Goal: Task Accomplishment & Management: Manage account settings

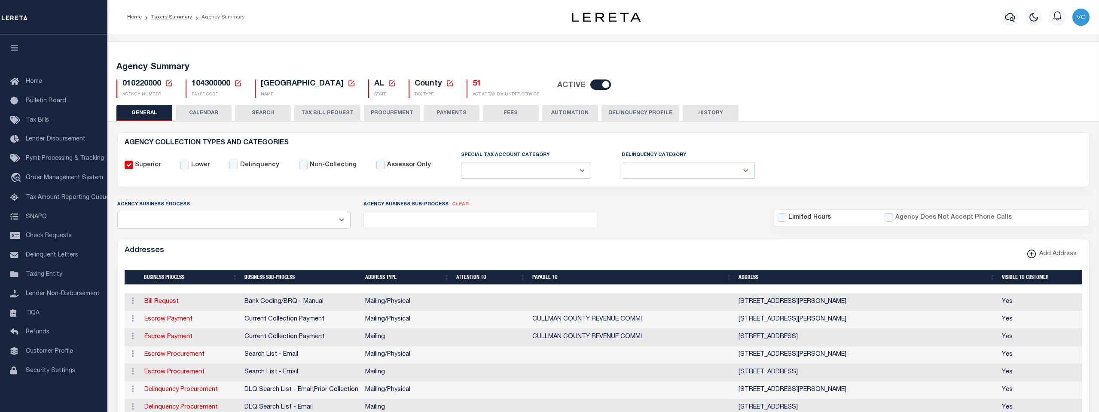
select select
click at [40, 122] on span "Tax Bills" at bounding box center [37, 120] width 23 height 6
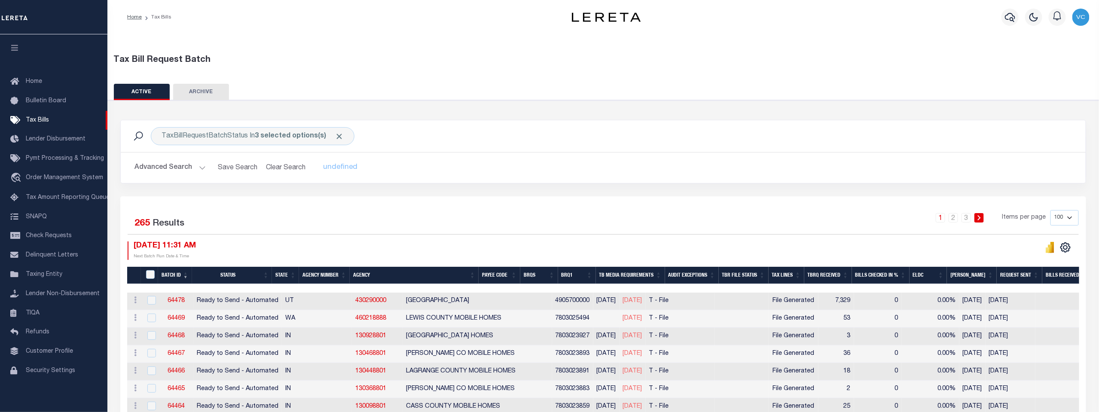
click at [324, 273] on th "Agency Number" at bounding box center [324, 276] width 51 height 18
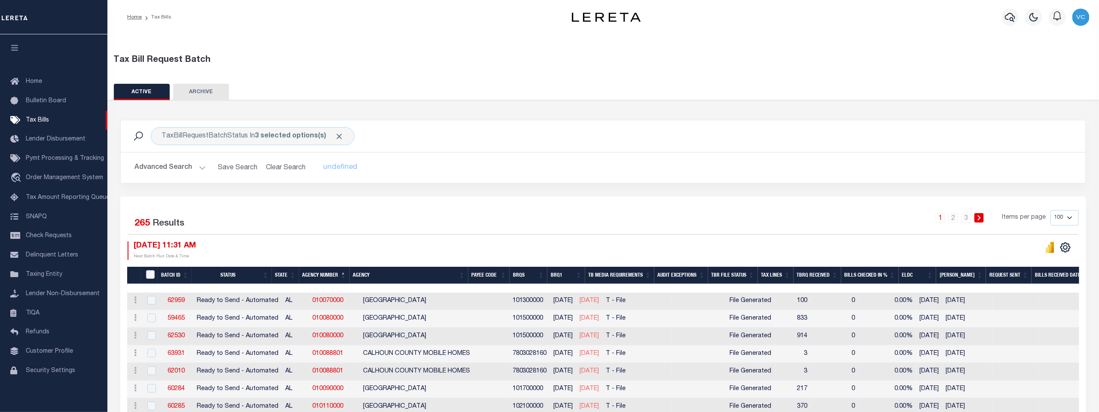
click at [1069, 214] on select "100 200 500 1000" at bounding box center [1064, 217] width 28 height 15
select select "500"
click at [1051, 210] on select "100 200 500 1000" at bounding box center [1064, 217] width 28 height 15
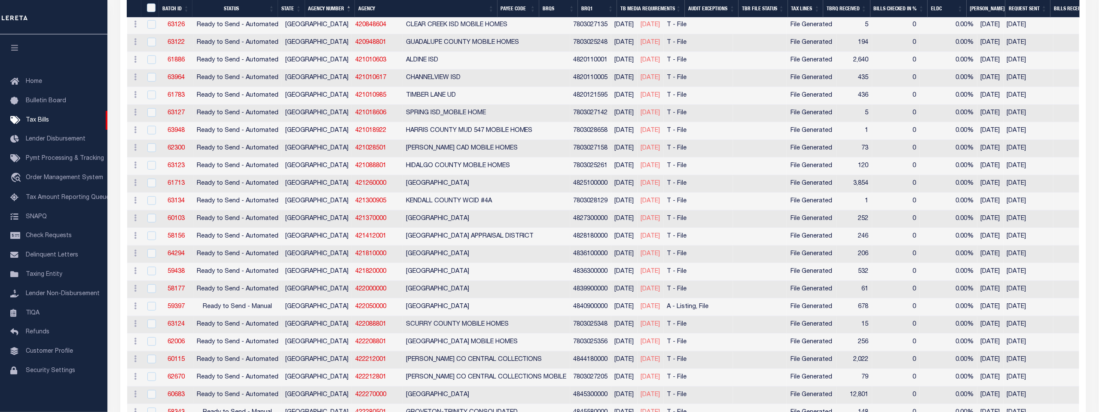
scroll to position [4272, 0]
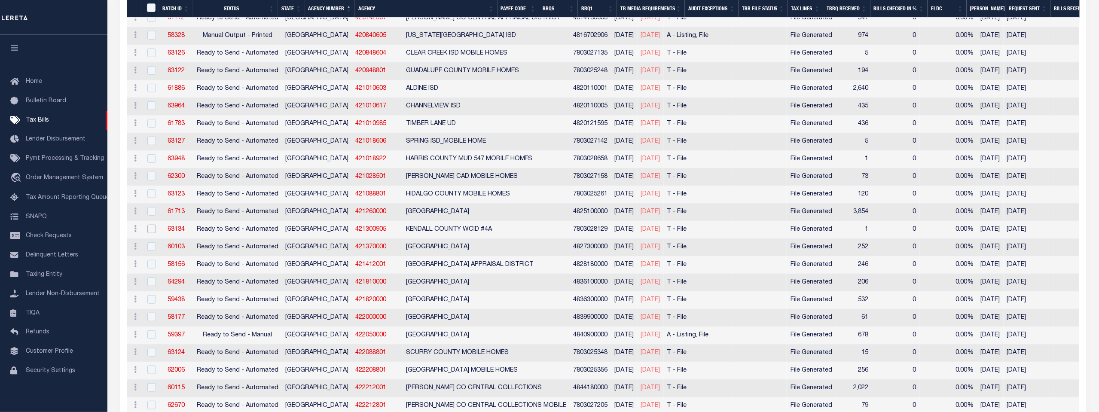
click at [147, 225] on input "checkbox" at bounding box center [151, 229] width 9 height 9
checkbox input "true"
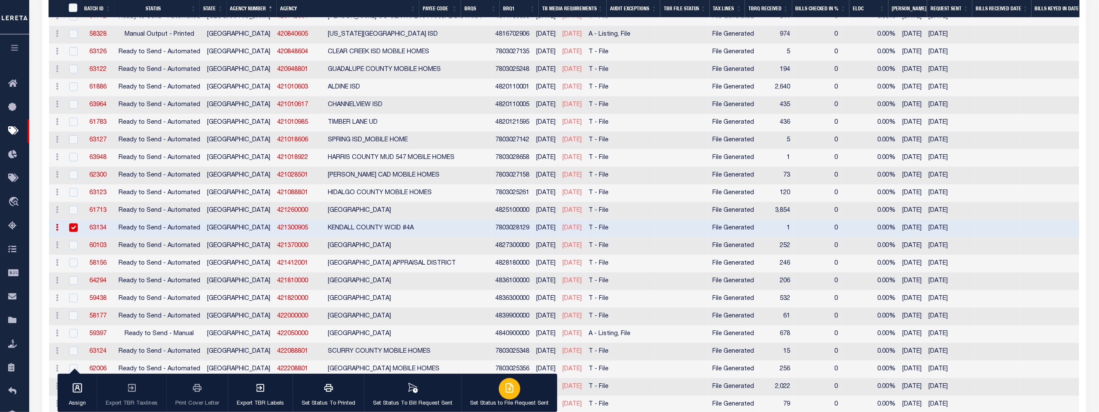
click at [507, 386] on icon "button" at bounding box center [509, 388] width 7 height 9
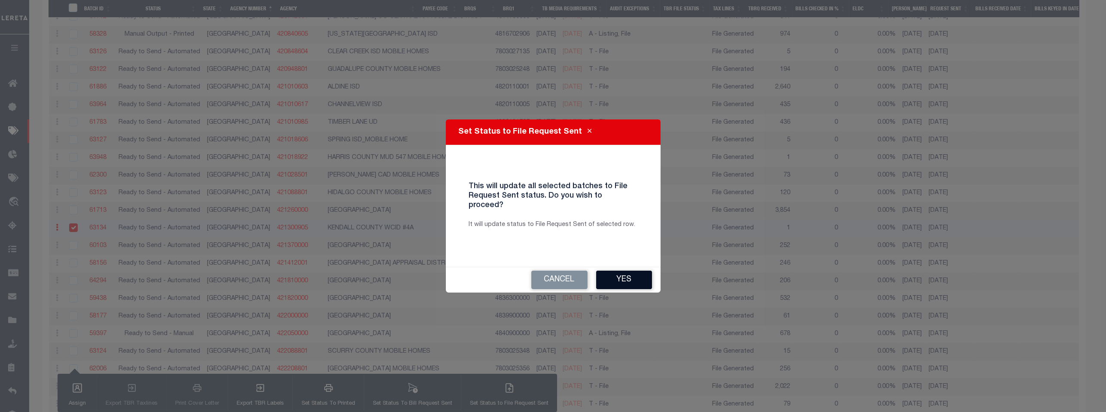
click at [625, 277] on button "Yes" at bounding box center [624, 280] width 56 height 18
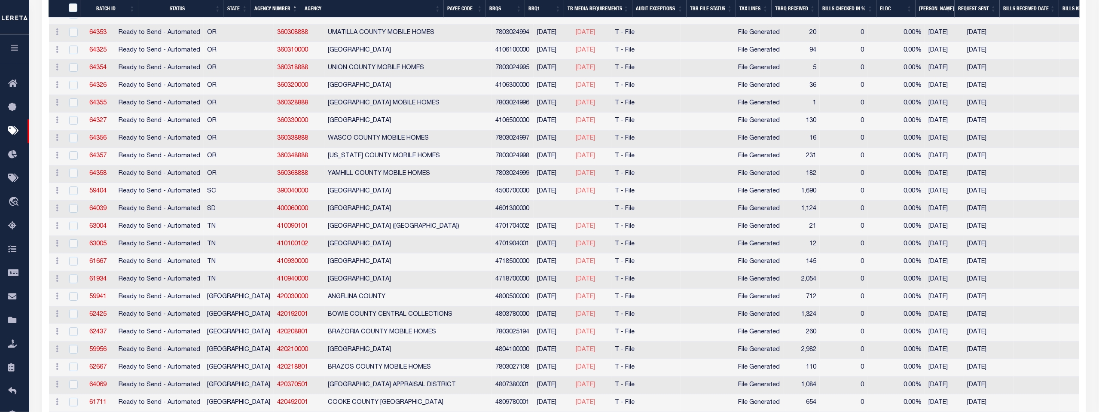
scroll to position [3556, 0]
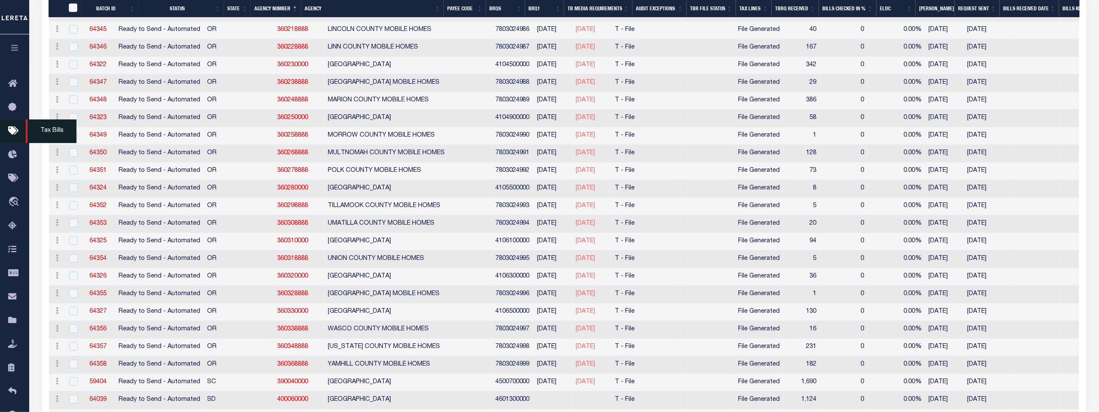
click at [17, 132] on icon at bounding box center [15, 131] width 14 height 11
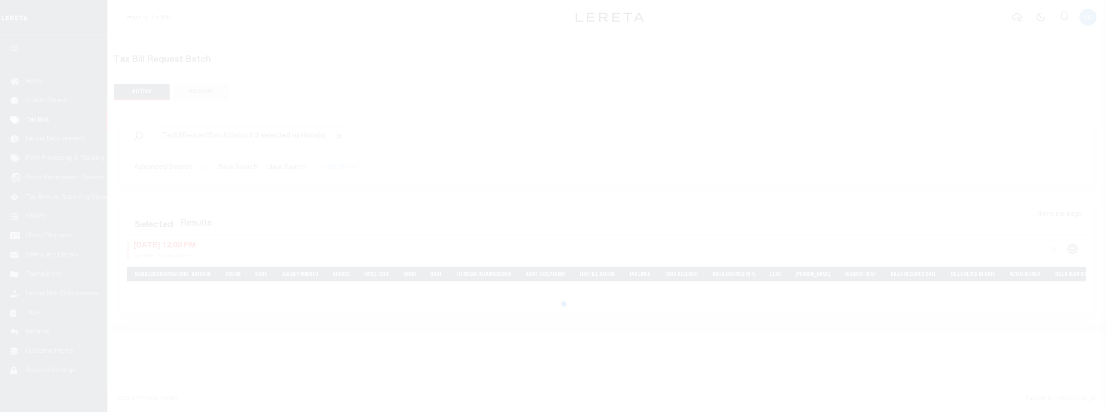
select select "500"
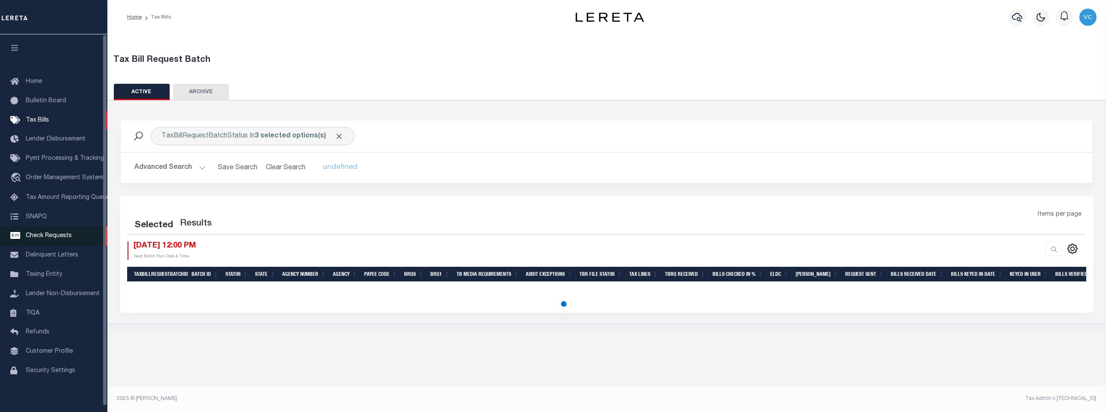
select select "500"
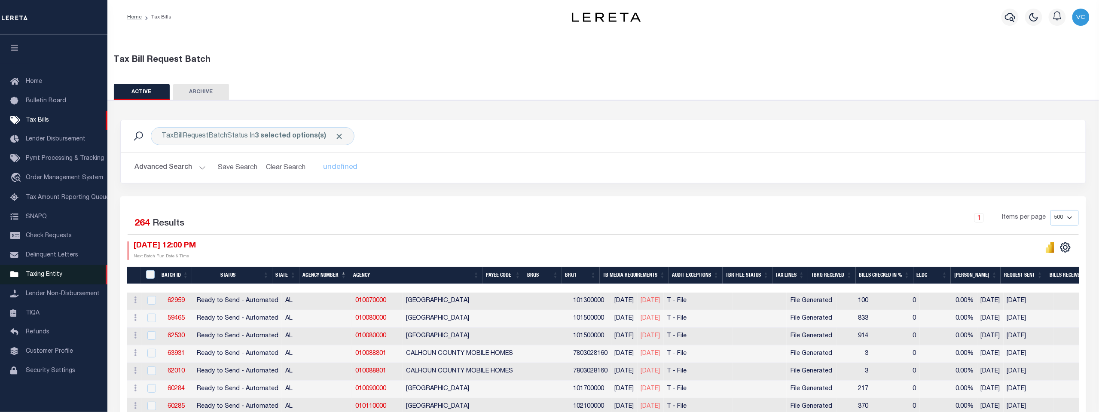
click at [38, 281] on link "Taxing Entity" at bounding box center [53, 274] width 107 height 19
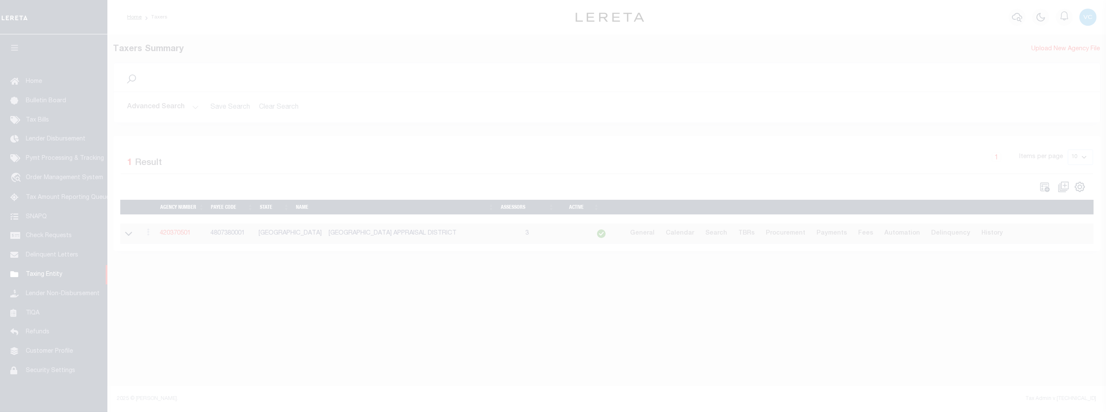
scroll to position [6, 0]
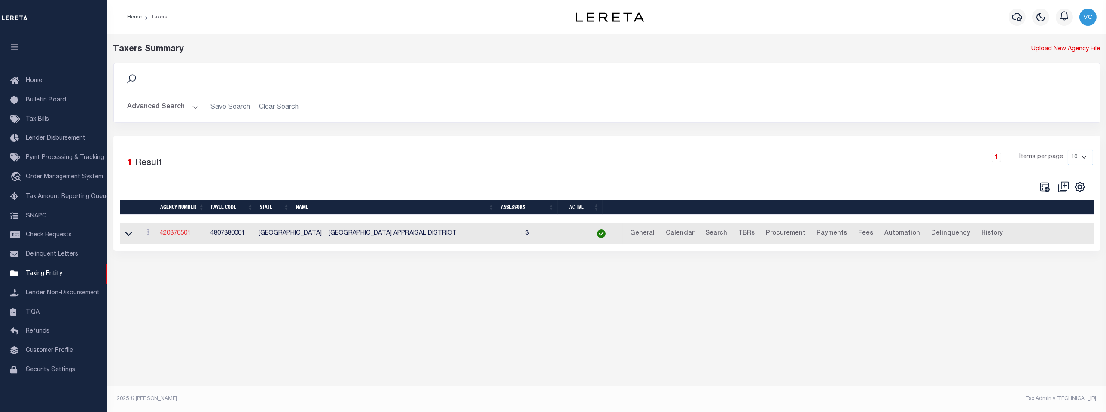
click at [183, 232] on link "420370501" at bounding box center [175, 233] width 31 height 6
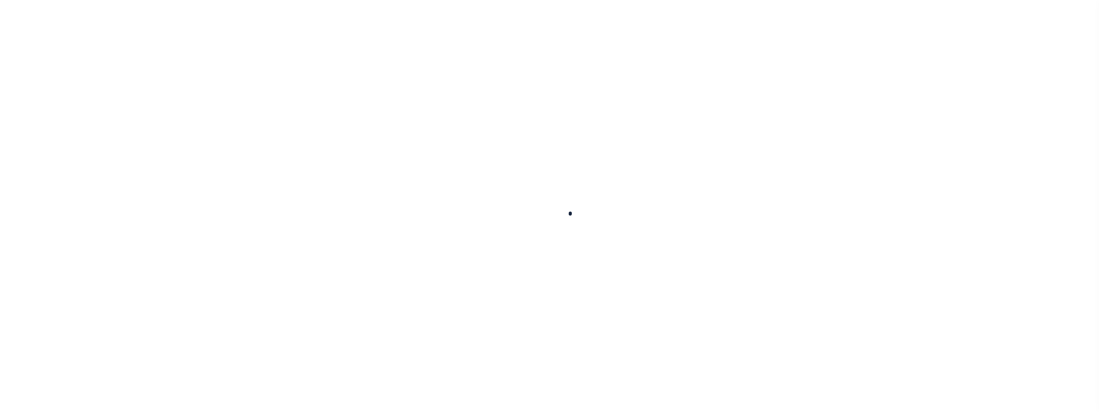
select select
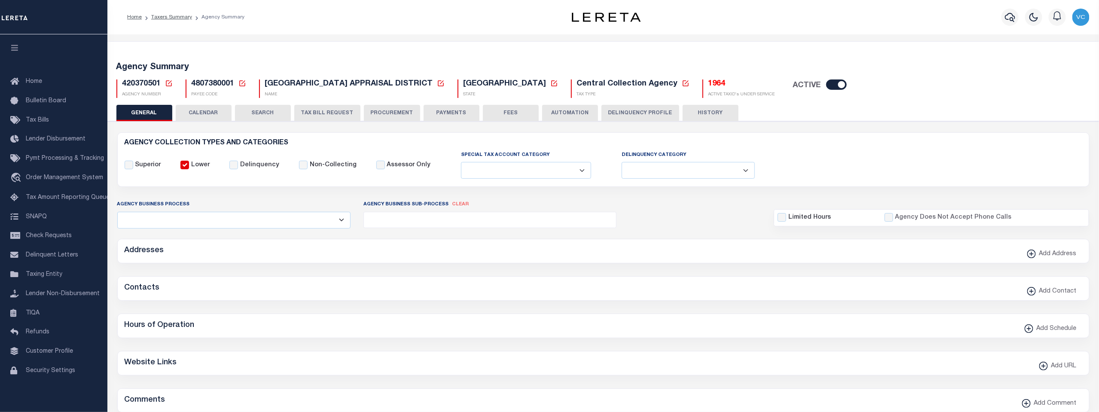
checkbox input "false"
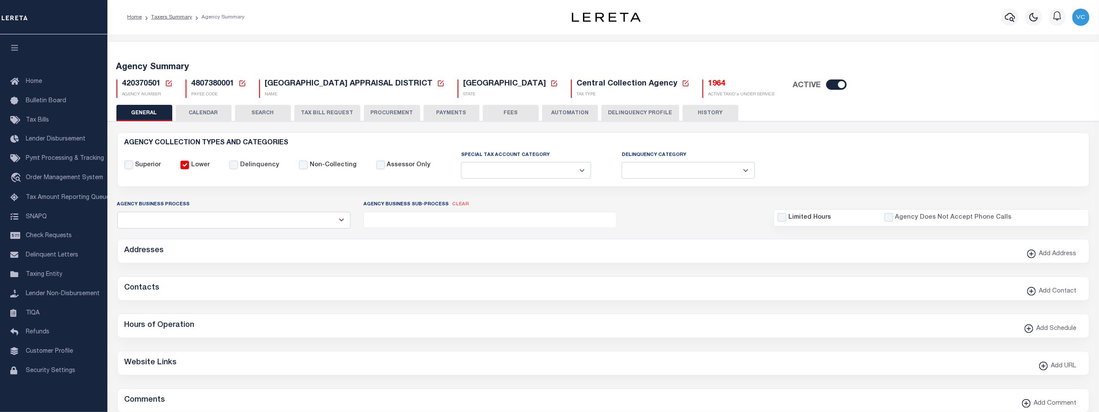
type input "4807380001"
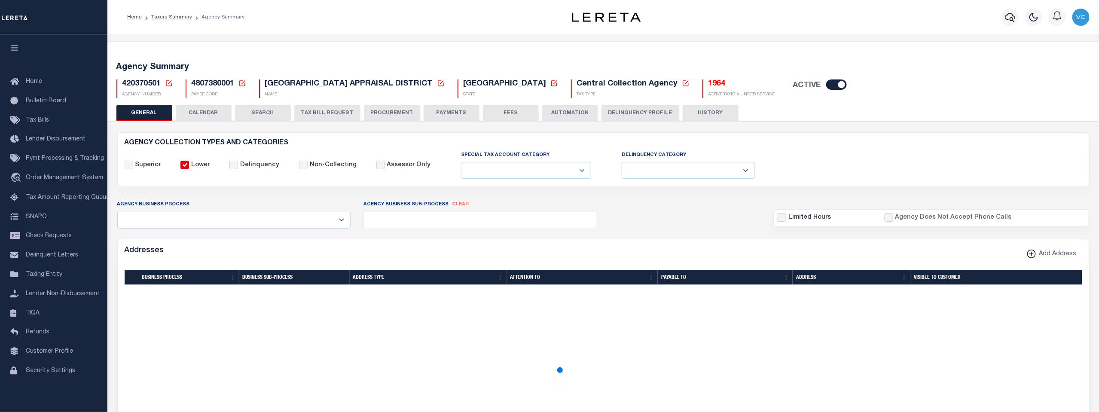
click at [169, 82] on icon at bounding box center [169, 83] width 6 height 6
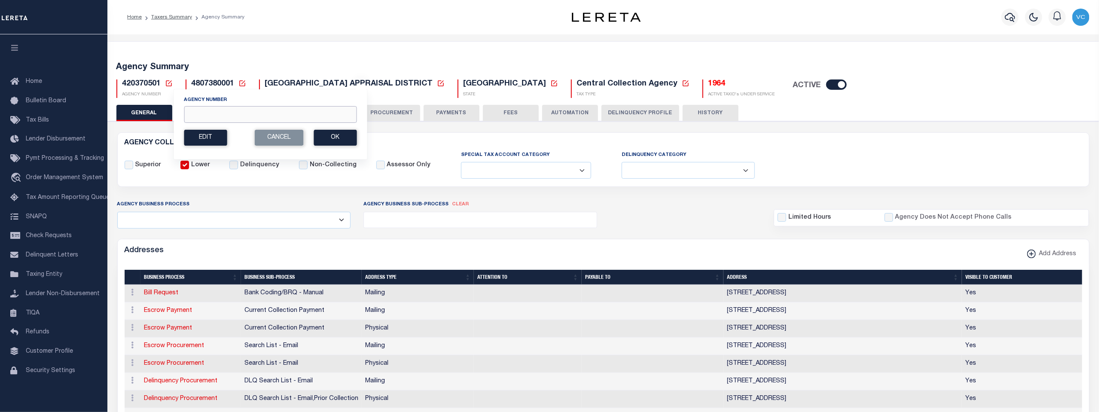
click at [194, 114] on input "Agency Number" at bounding box center [270, 114] width 173 height 17
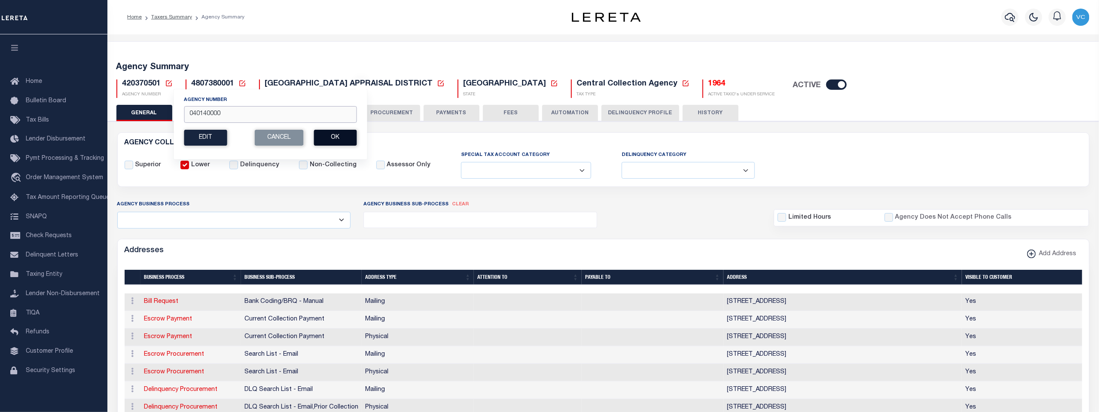
type input "040140000"
click at [335, 141] on button "Ok" at bounding box center [335, 138] width 43 height 16
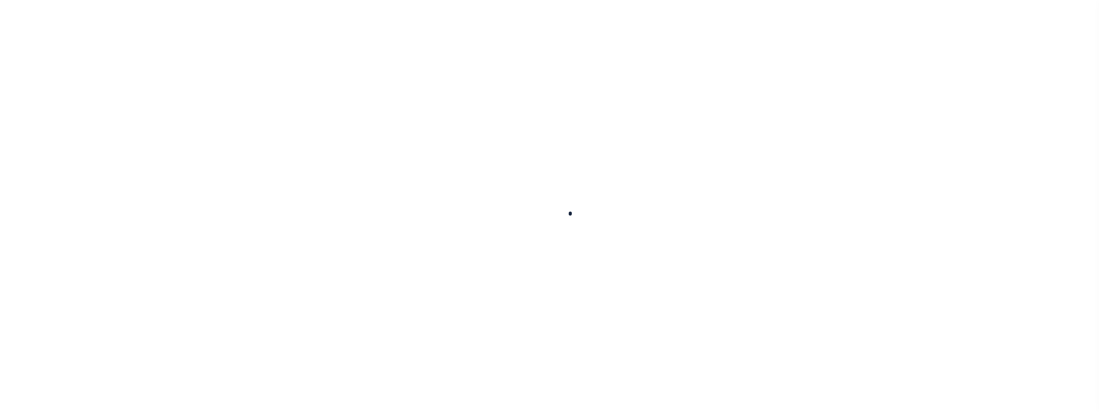
select select
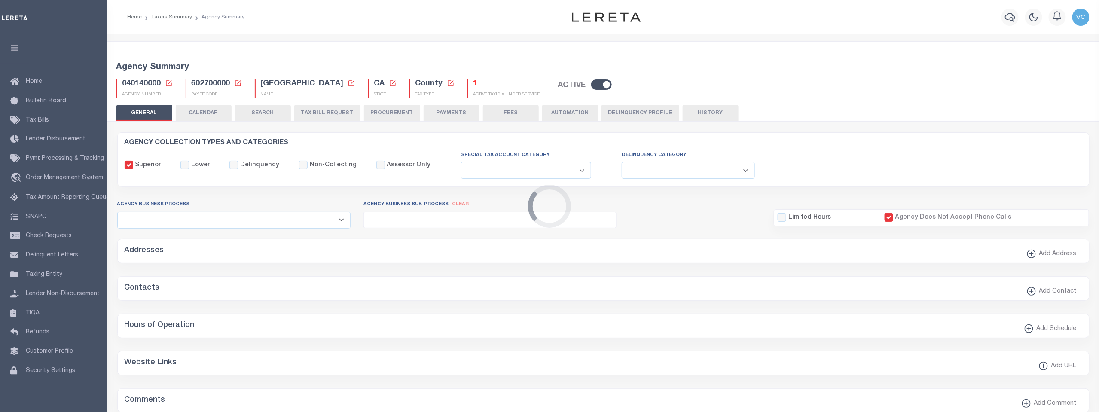
checkbox input "false"
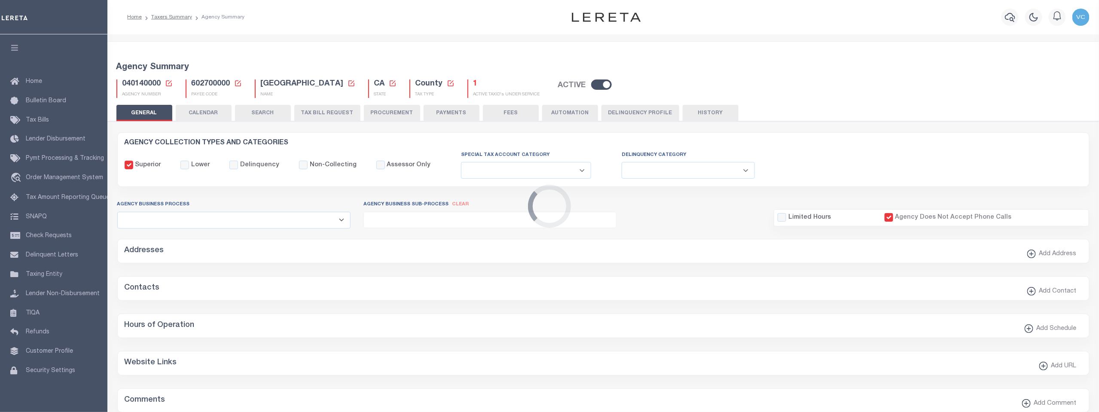
checkbox input "true"
type input "602700000"
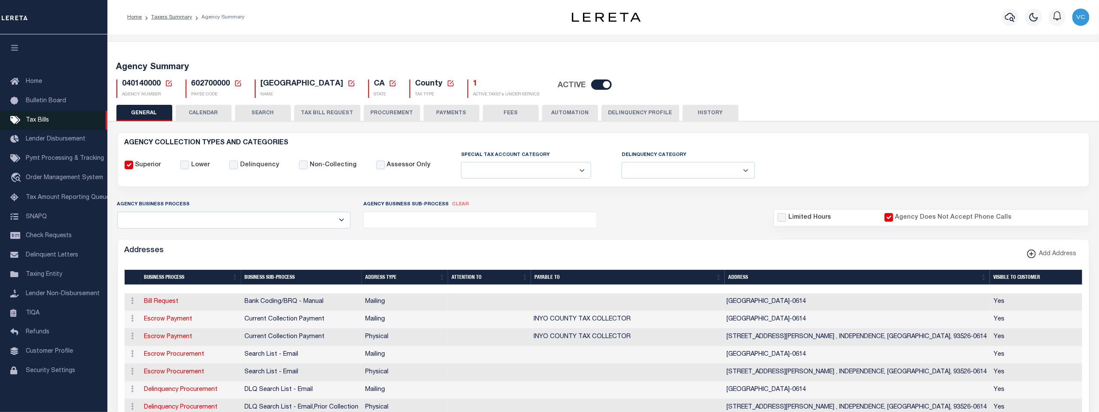
click at [40, 119] on span "Tax Bills" at bounding box center [37, 120] width 23 height 6
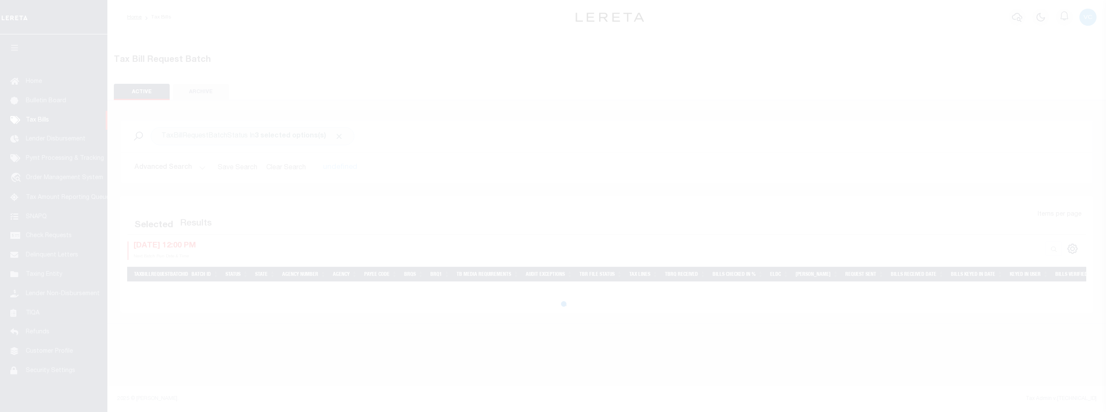
select select "500"
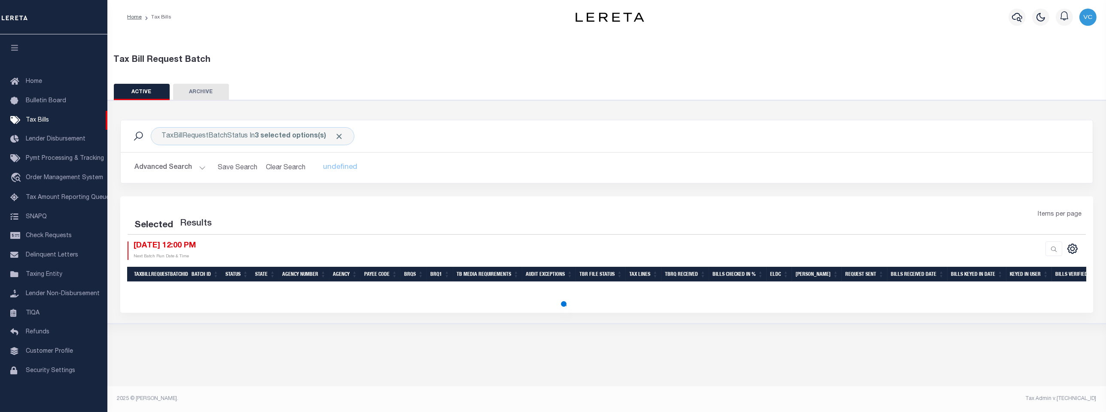
select select "500"
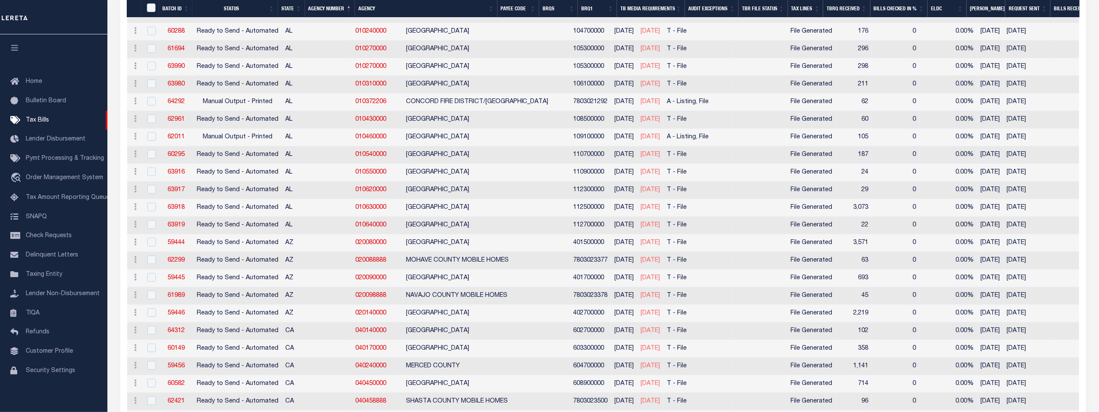
scroll to position [573, 0]
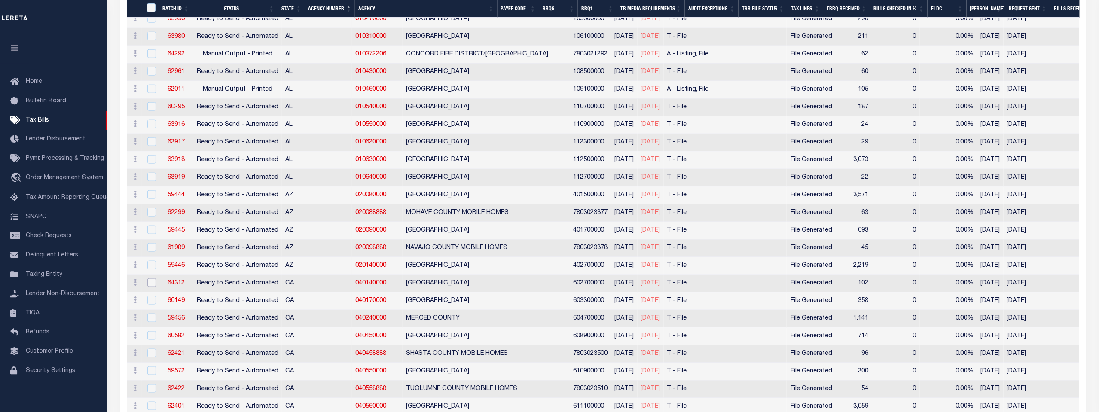
click at [149, 281] on input "checkbox" at bounding box center [151, 282] width 9 height 9
checkbox input "true"
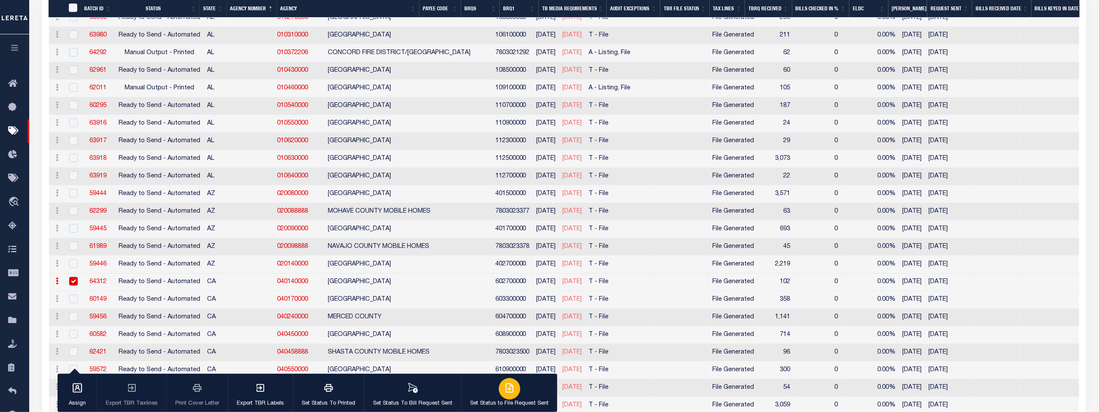
click at [506, 392] on icon "button" at bounding box center [509, 388] width 7 height 9
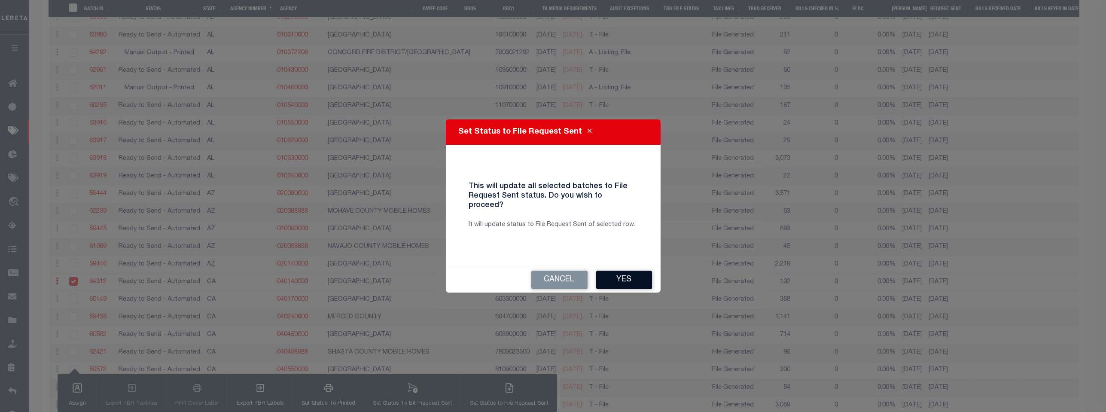
click at [610, 275] on button "Yes" at bounding box center [624, 280] width 56 height 18
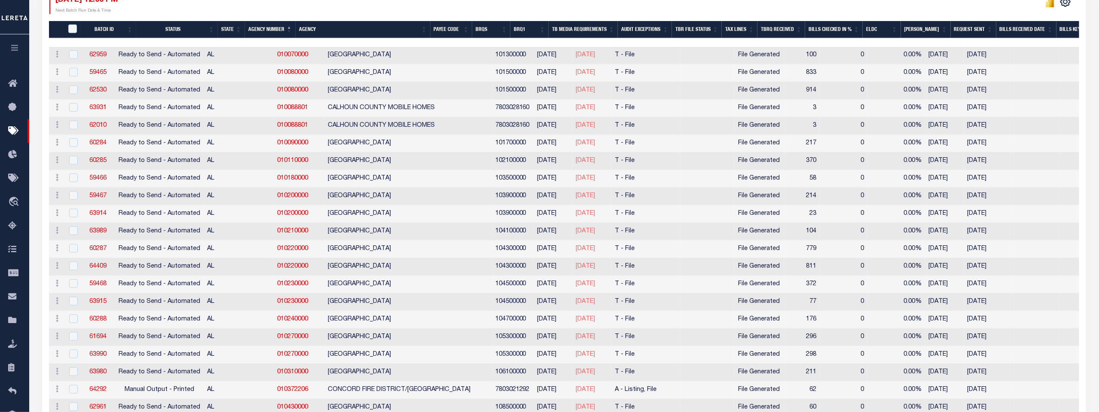
scroll to position [0, 0]
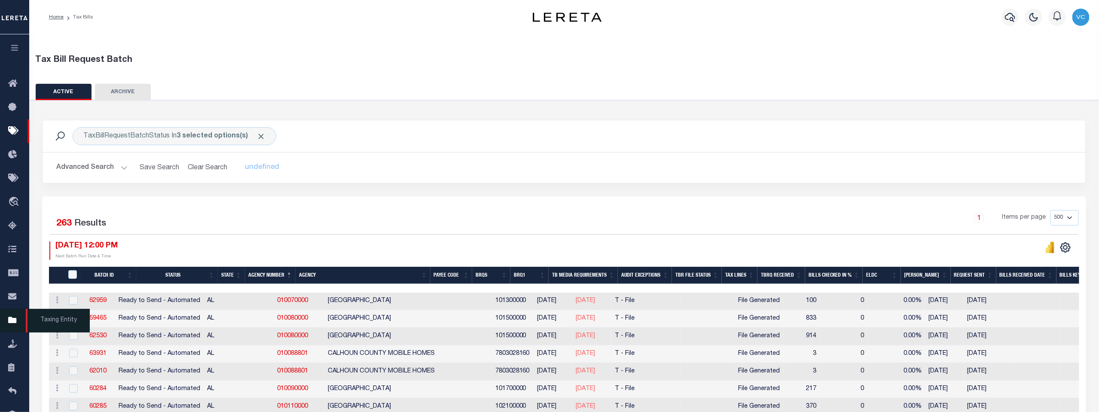
click at [12, 325] on icon at bounding box center [15, 320] width 14 height 11
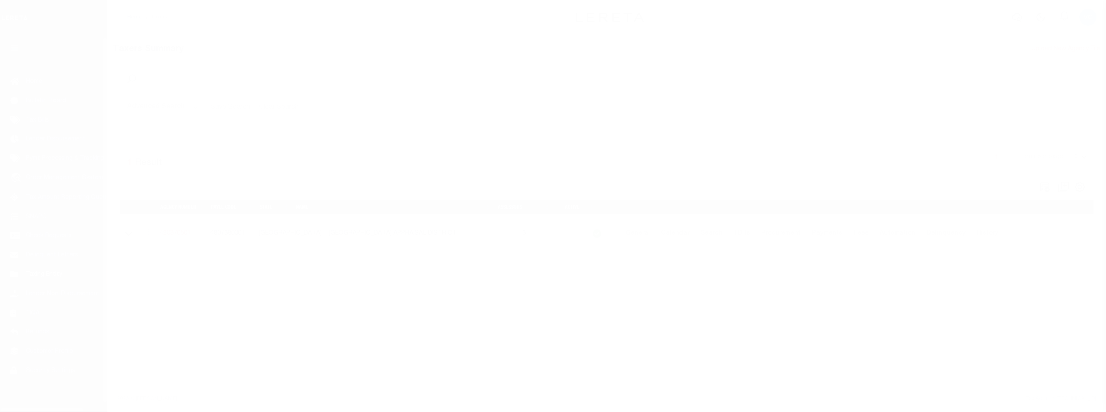
scroll to position [6, 0]
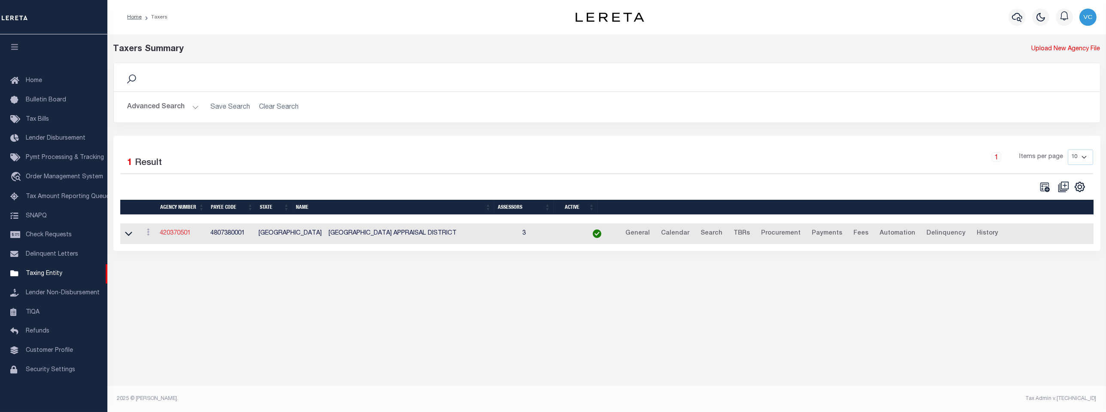
click at [178, 232] on link "420370501" at bounding box center [175, 233] width 31 height 6
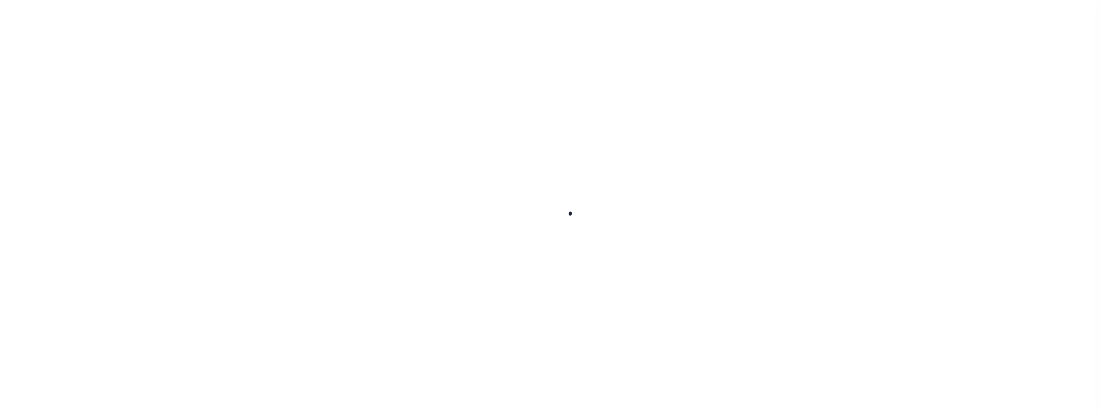
select select
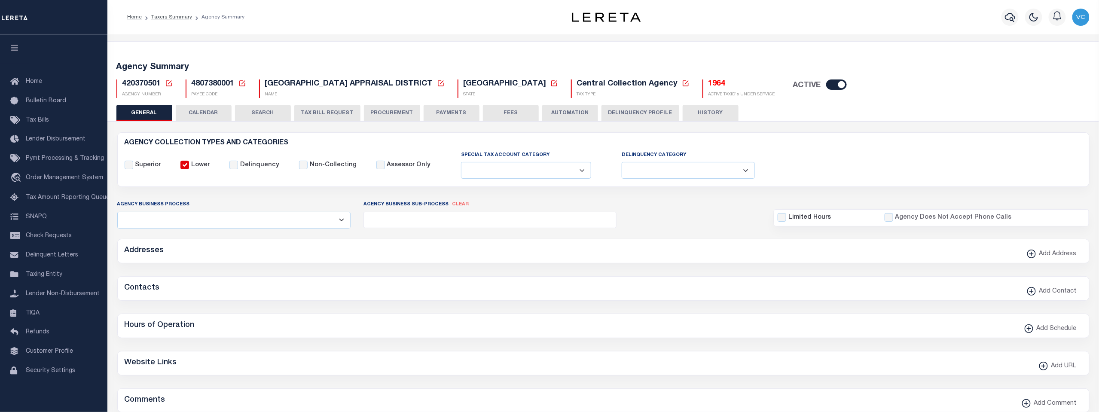
checkbox input "false"
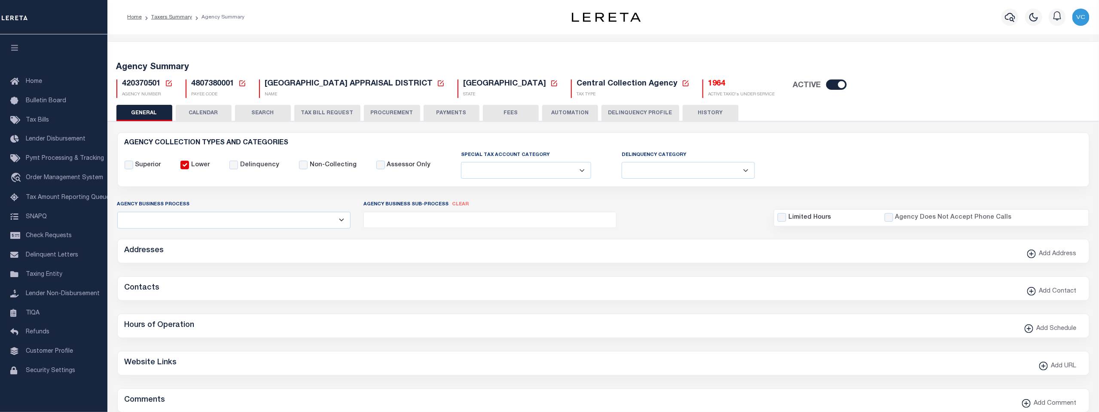
type input "4807380001"
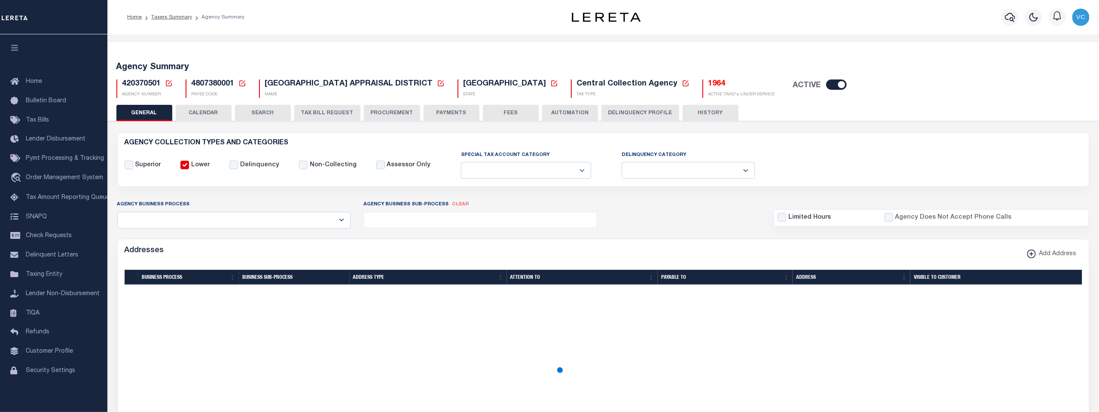
click at [169, 83] on icon at bounding box center [169, 83] width 8 height 8
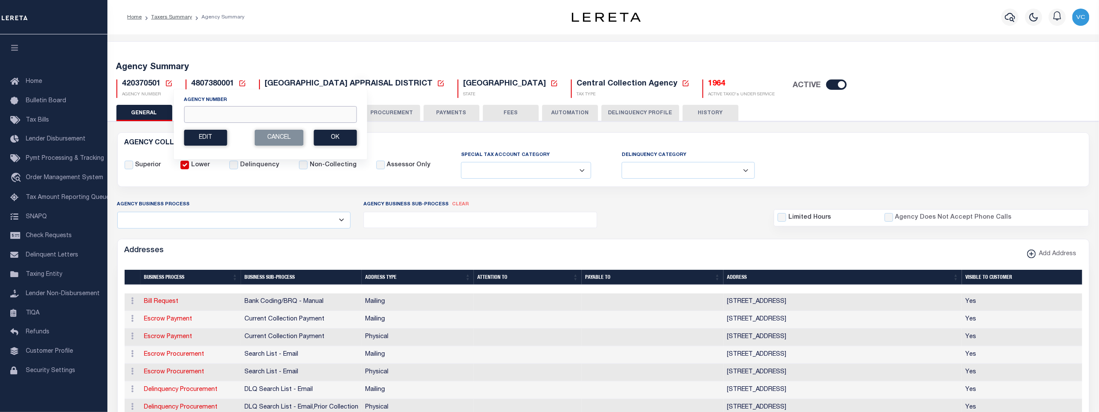
click at [192, 110] on input "Agency Number" at bounding box center [270, 114] width 173 height 17
type input "360020000"
click at [330, 139] on button "Ok" at bounding box center [335, 138] width 43 height 16
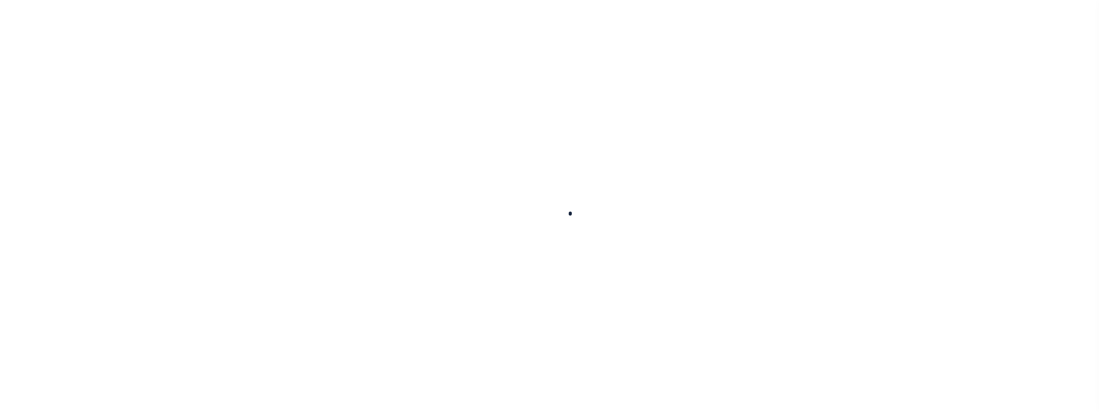
select select
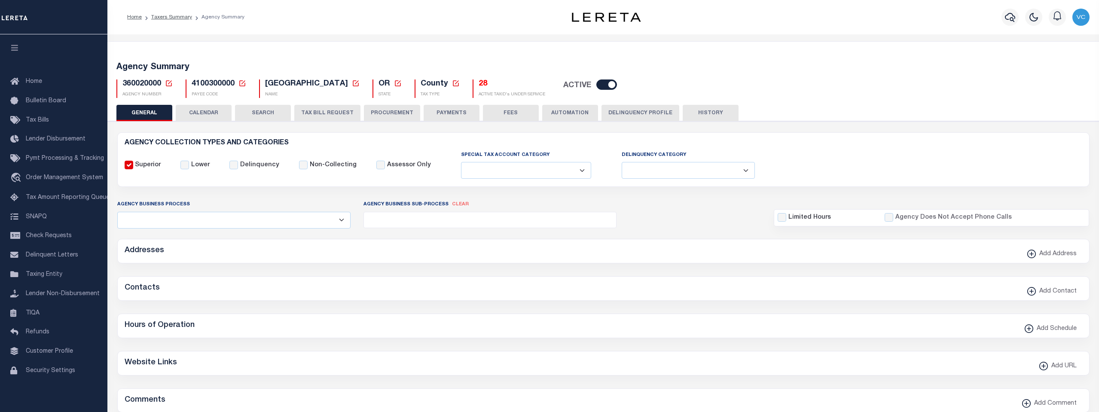
checkbox input "false"
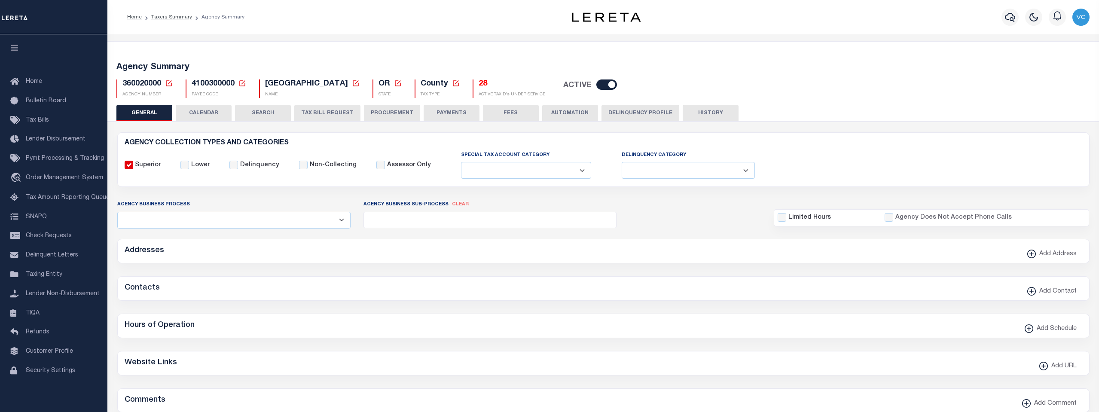
type input "4100300000"
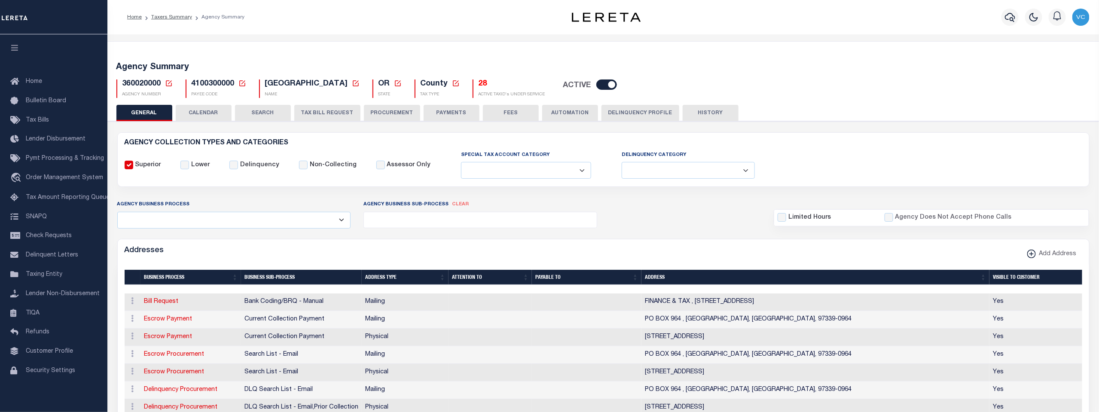
click at [325, 113] on button "TAX BILL REQUEST" at bounding box center [327, 113] width 66 height 16
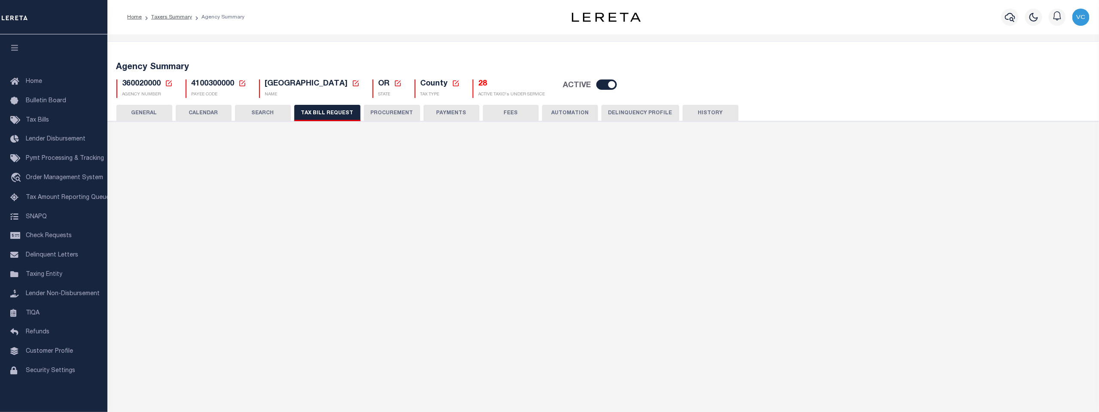
checkbox input "false"
select select "22"
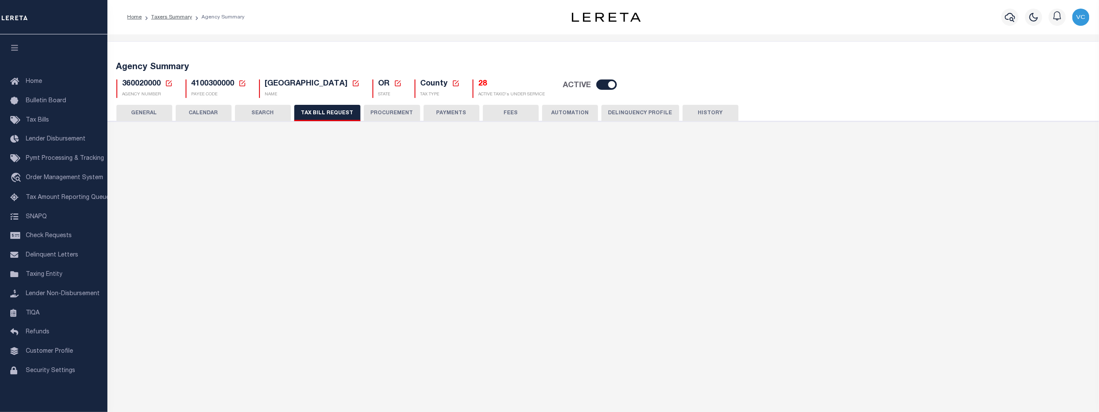
select select "true"
select select "9"
type input "LTS"
select select
select select "4100743000"
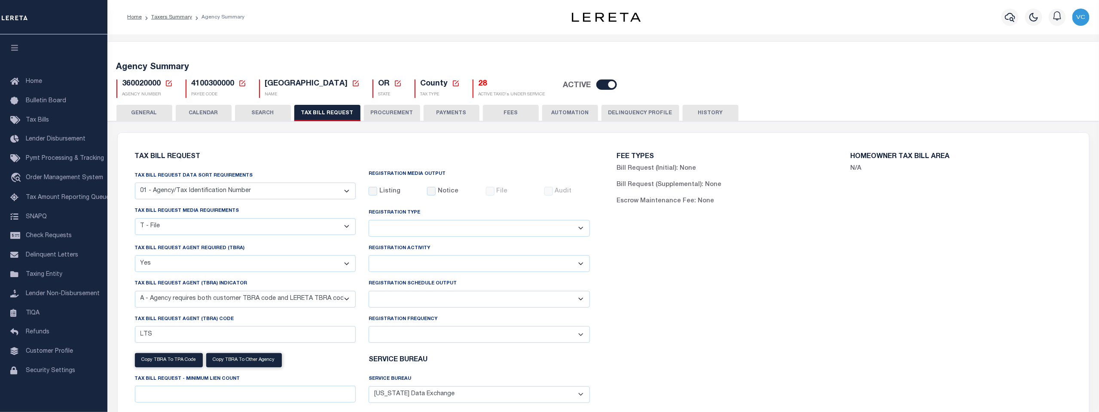
click at [579, 299] on select "Delta File Full File" at bounding box center [479, 299] width 221 height 17
select select "1"
click at [369, 292] on select "Delta File Full File" at bounding box center [479, 299] width 221 height 17
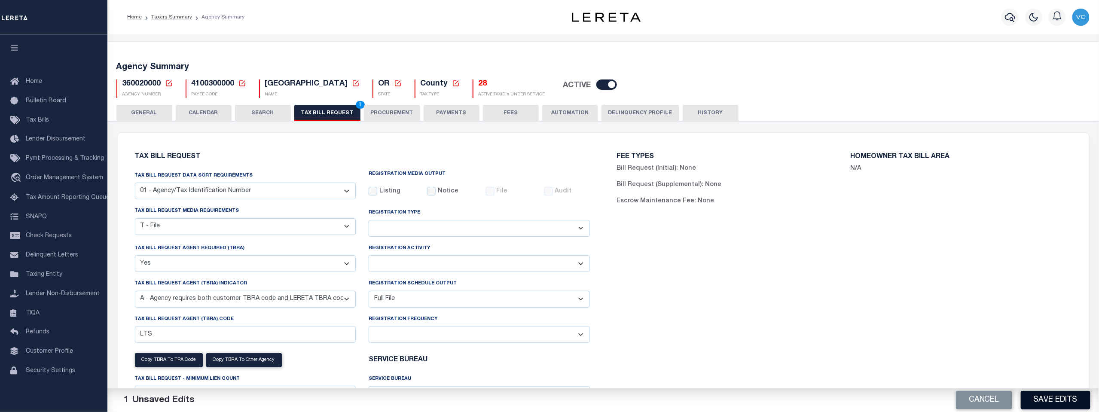
click at [1057, 400] on button "Save Edits" at bounding box center [1056, 400] width 70 height 18
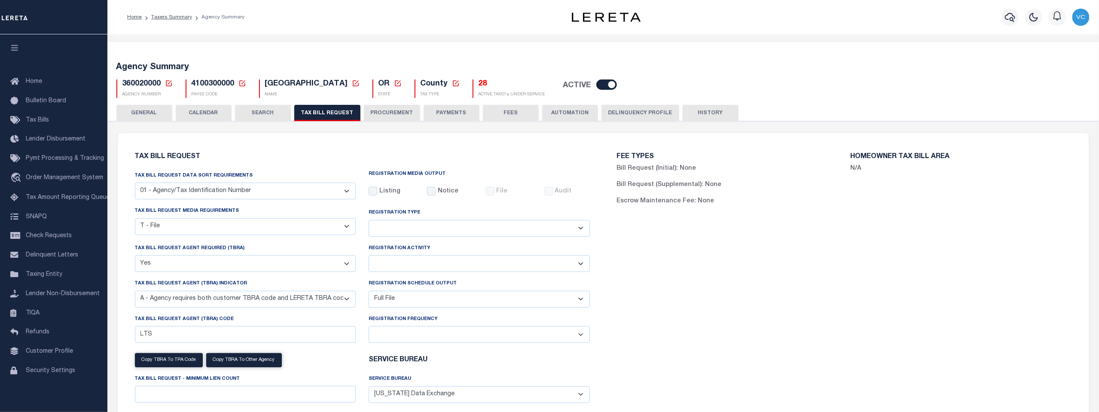
click at [168, 85] on icon at bounding box center [169, 83] width 8 height 8
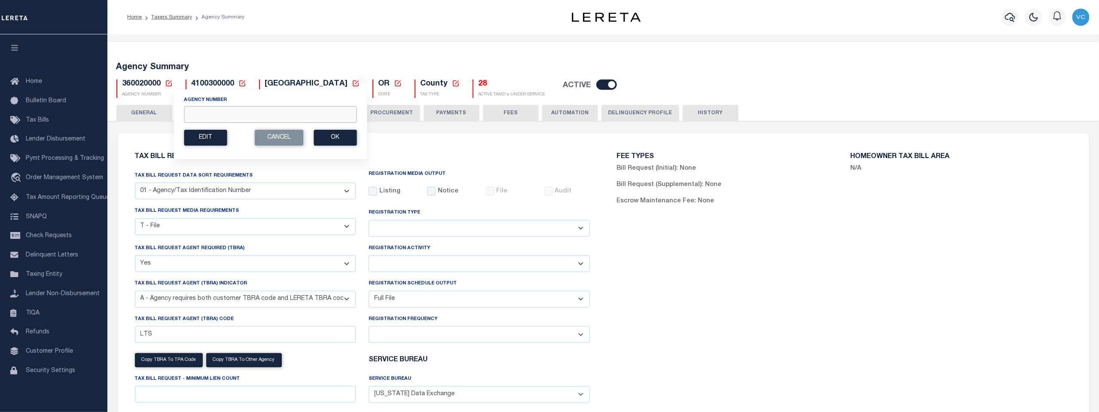
click at [201, 113] on input "Agency Number" at bounding box center [270, 114] width 173 height 17
type input "360028888"
click at [331, 135] on button "Ok" at bounding box center [335, 138] width 43 height 16
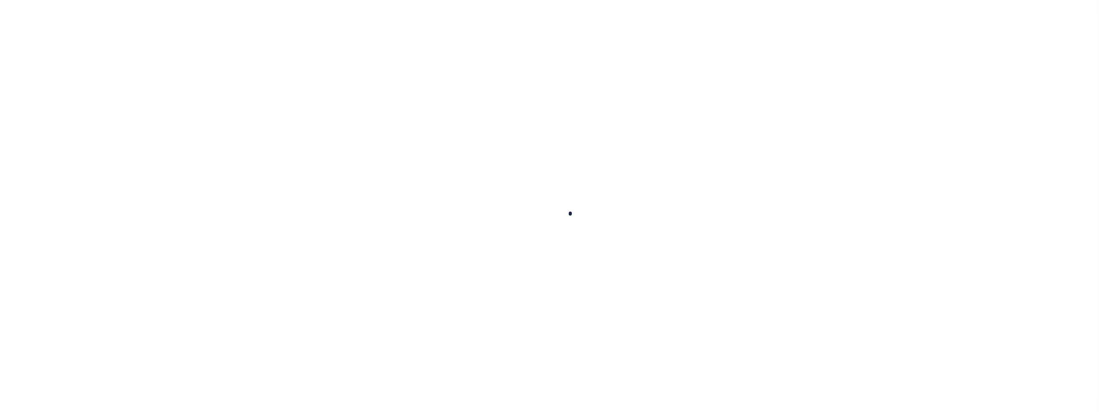
select select
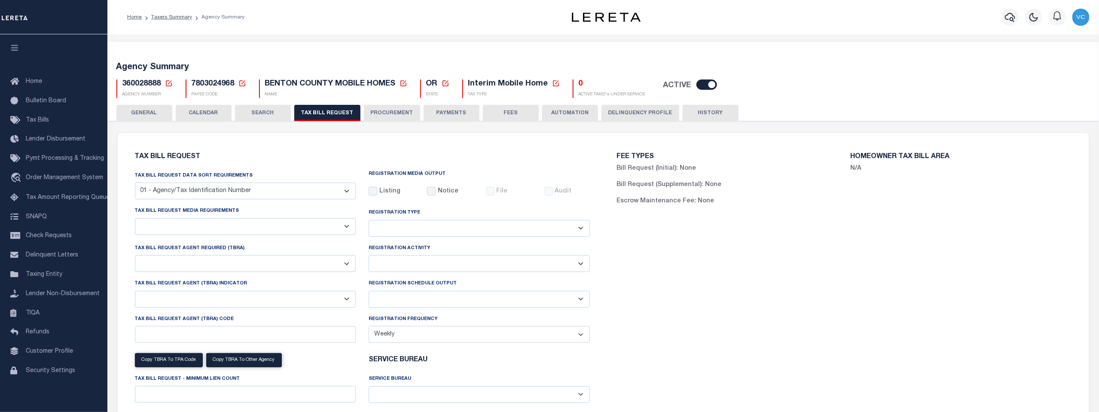
checkbox input "false"
select select "22"
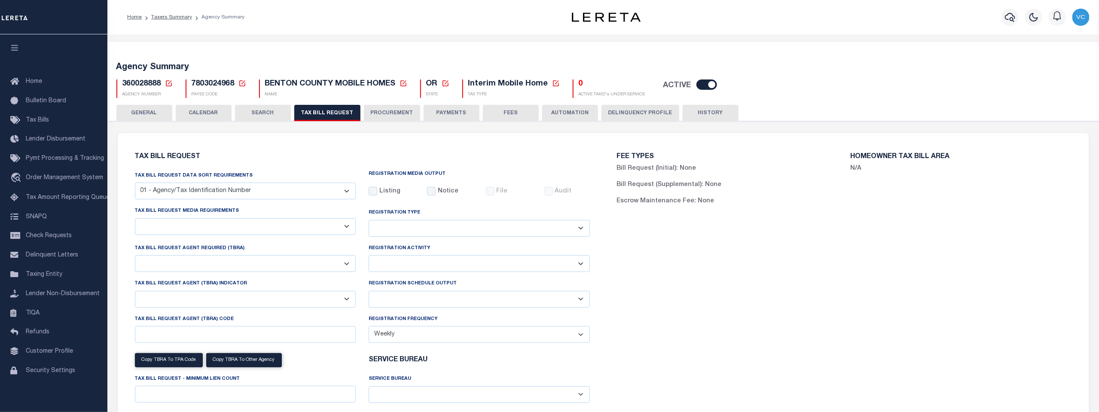
select select "true"
select select "9"
type input "LTS"
select select
click at [579, 299] on select "Delta File Full File" at bounding box center [479, 299] width 221 height 17
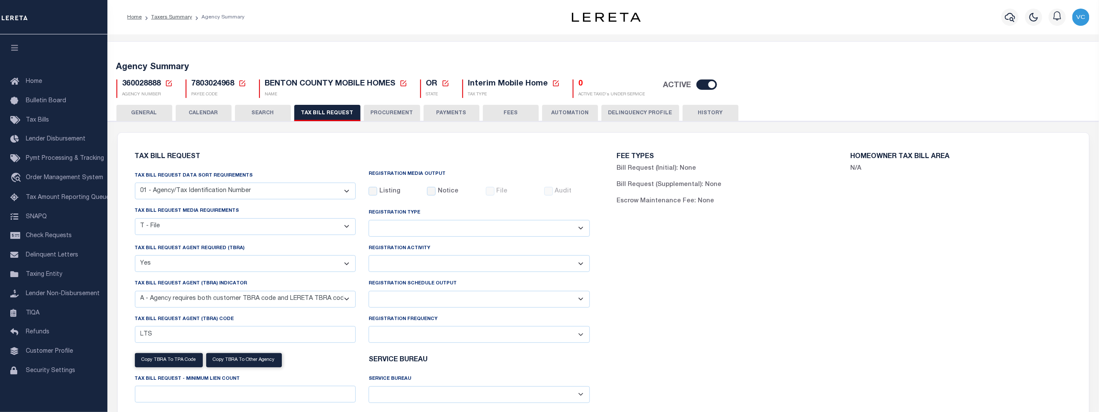
select select "1"
click at [369, 292] on select "Delta File Full File" at bounding box center [479, 299] width 221 height 17
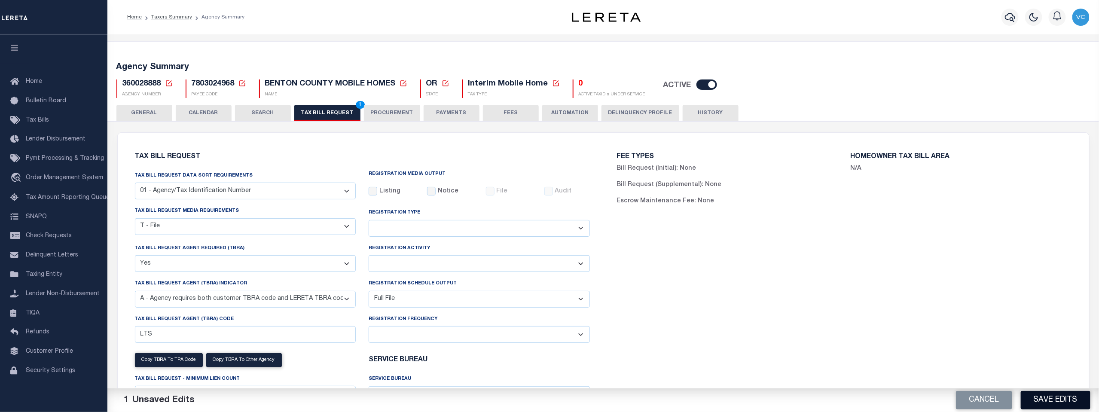
click at [1057, 396] on button "Save Edits" at bounding box center [1056, 400] width 70 height 18
click at [356, 107] on span "1" at bounding box center [360, 105] width 9 height 8
click at [1044, 400] on button "Save Edits" at bounding box center [1056, 400] width 70 height 18
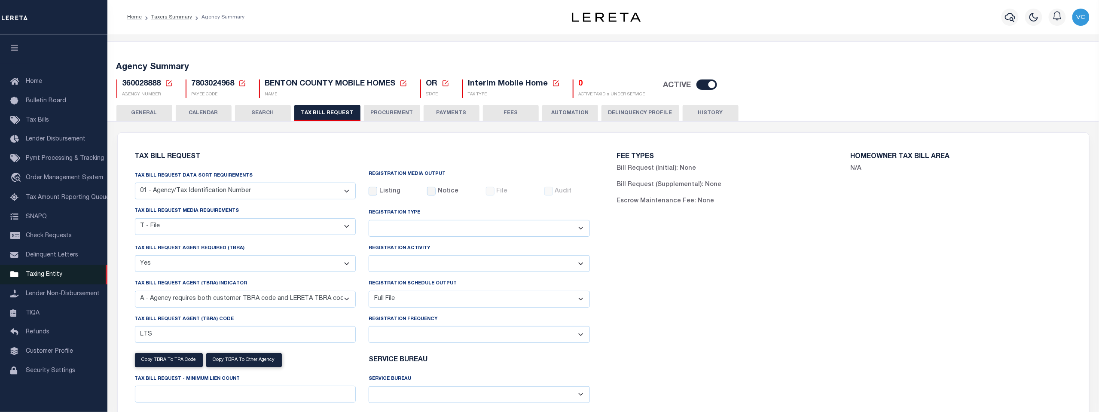
click at [34, 277] on span "Taxing Entity" at bounding box center [44, 274] width 37 height 6
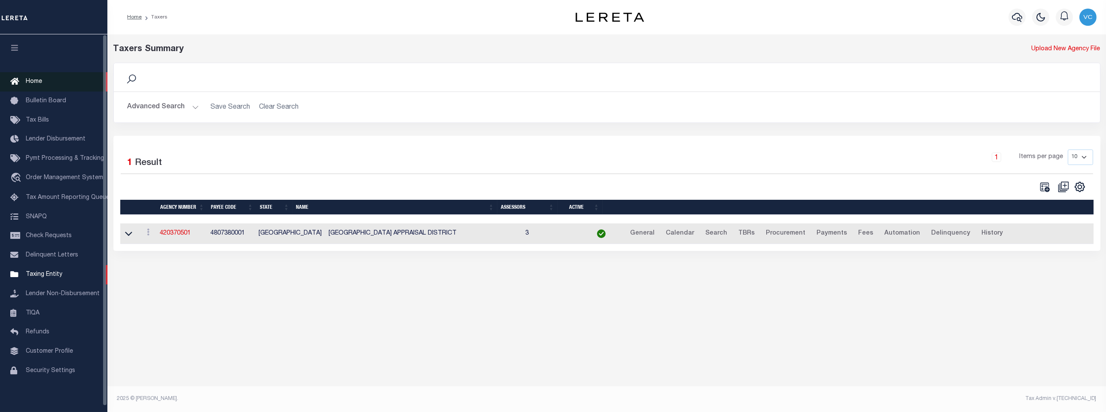
click at [34, 82] on span "Home" at bounding box center [34, 82] width 16 height 6
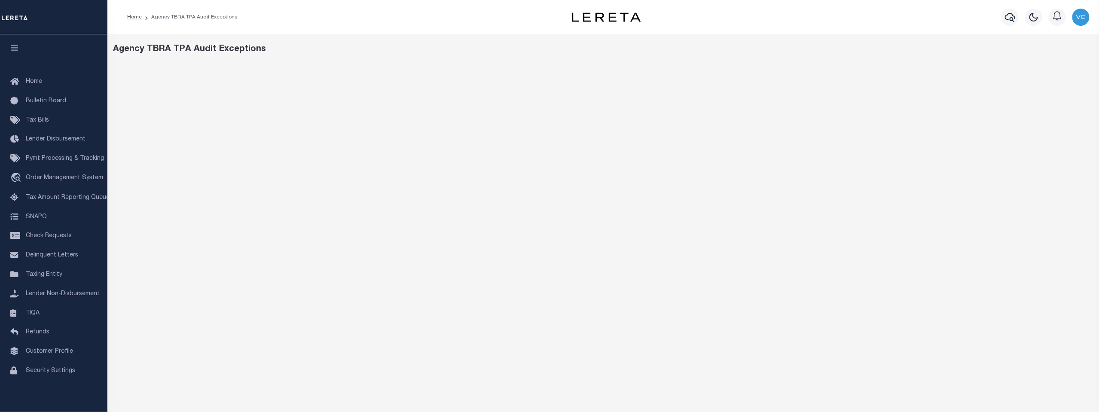
click at [882, 60] on div "Agency TBRA TPA Audit Exceptions" at bounding box center [602, 334] width 991 height 600
click at [1084, 18] on img "button" at bounding box center [1080, 17] width 17 height 17
click at [1039, 63] on span "Sign out" at bounding box center [1046, 61] width 24 height 6
